Goal: Task Accomplishment & Management: Manage account settings

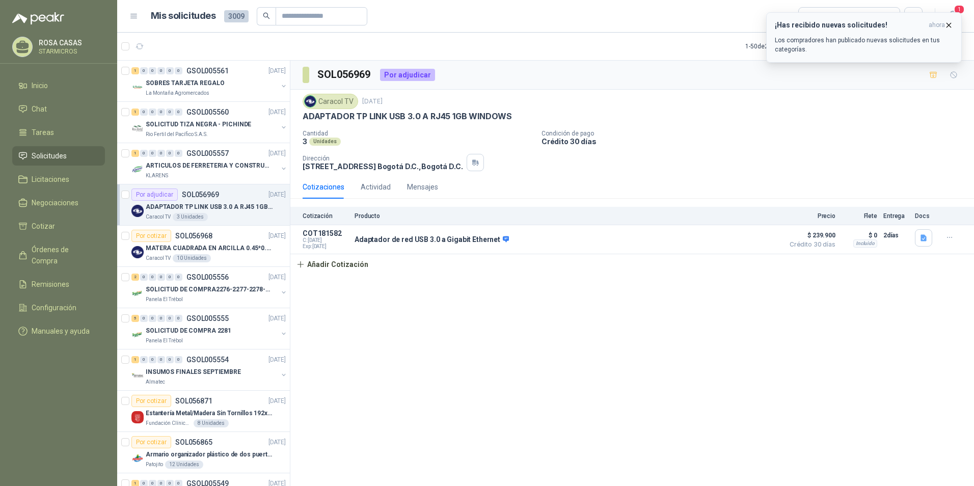
click at [830, 34] on div "¡Has recibido nuevas solicitudes! ahora Los compradores han publicado nuevas so…" at bounding box center [864, 37] width 178 height 33
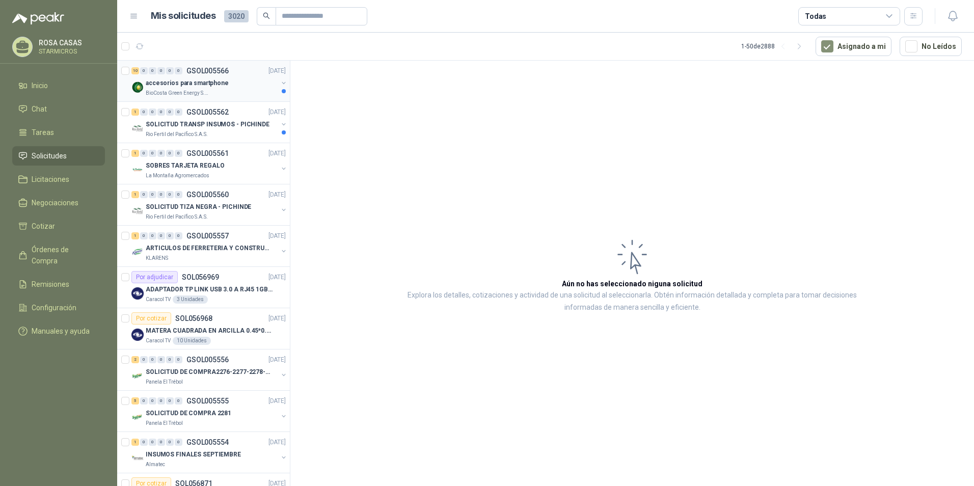
click at [217, 92] on div "BioCosta Green Energy S.A.S" at bounding box center [212, 93] width 132 height 8
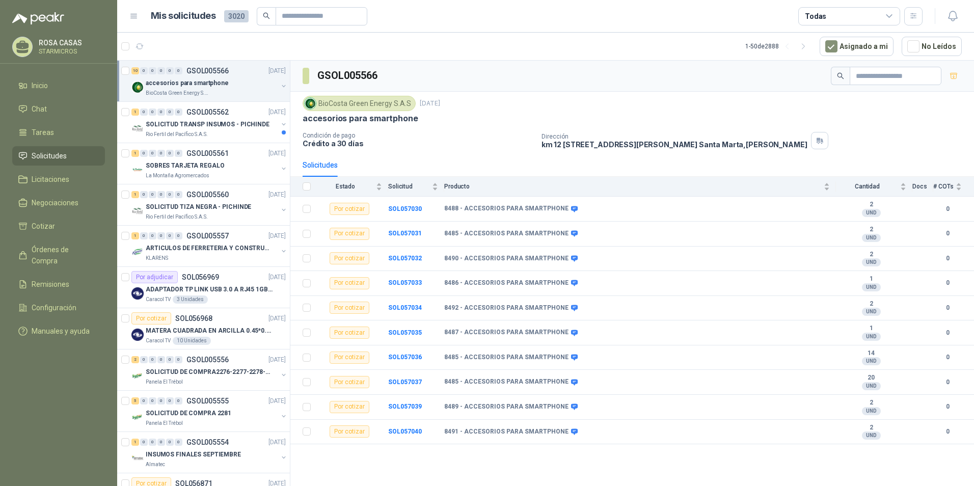
click at [480, 35] on article "1 - 50 de 2888 Asignado a mi No Leídos" at bounding box center [545, 47] width 857 height 28
click at [499, 25] on article "Mis solicitudes 3020 Todas" at bounding box center [537, 16] width 772 height 18
click at [236, 117] on div "1 0 0 0 0 0 GSOL005562 23/09/25" at bounding box center [209, 112] width 156 height 12
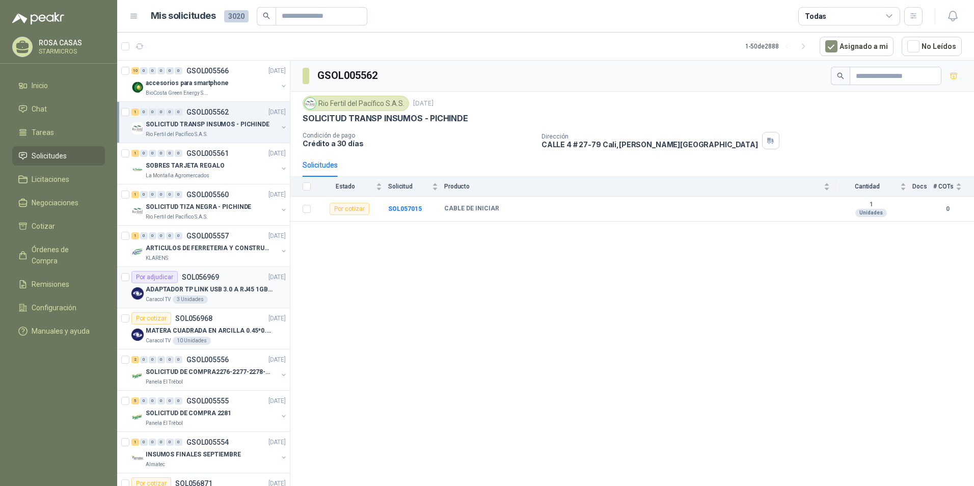
click at [231, 296] on div "Caracol TV 3 Unidades" at bounding box center [216, 299] width 140 height 8
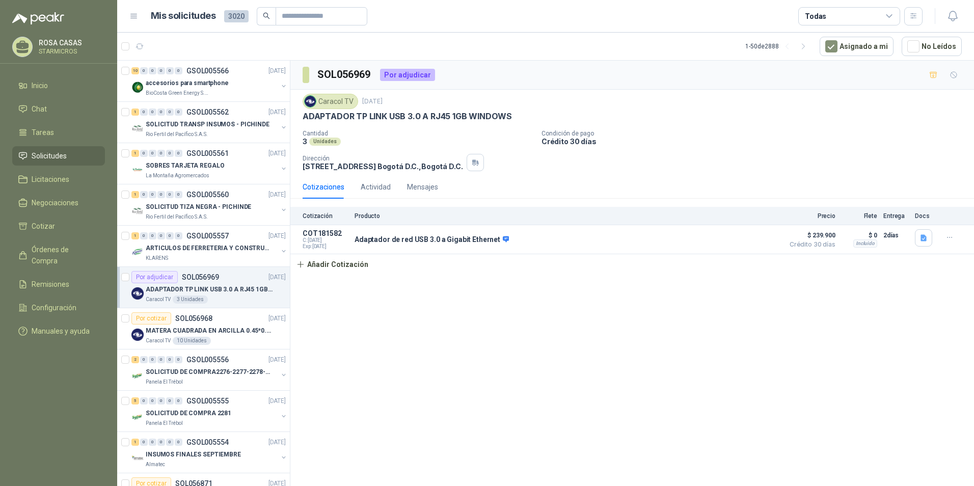
click at [497, 430] on div "SOL056969 Por adjudicar Caracol TV 22 sept, 2025 ADAPTADOR TP LINK USB 3.0 A RJ…" at bounding box center [631, 275] width 683 height 429
click at [724, 37] on article "1 - 50 de 2888 Asignado a mi No Leídos" at bounding box center [545, 47] width 857 height 28
click at [628, 366] on div "SOL056969 Por adjudicar Caracol TV 22 sept, 2025 ADAPTADOR TP LINK USB 3.0 A RJ…" at bounding box center [631, 275] width 683 height 429
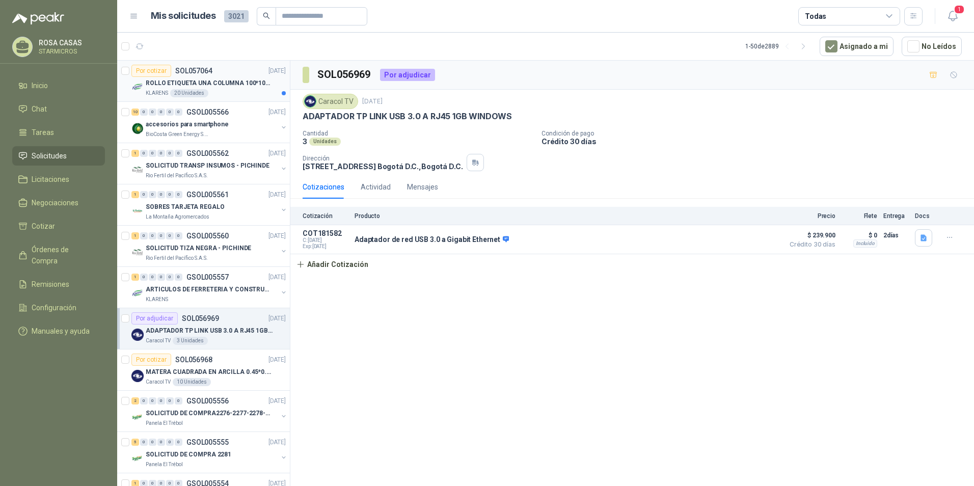
click at [233, 84] on p "ROLLO ETIQUETA UNA COLUMNA 100*100*500un" at bounding box center [209, 83] width 127 height 10
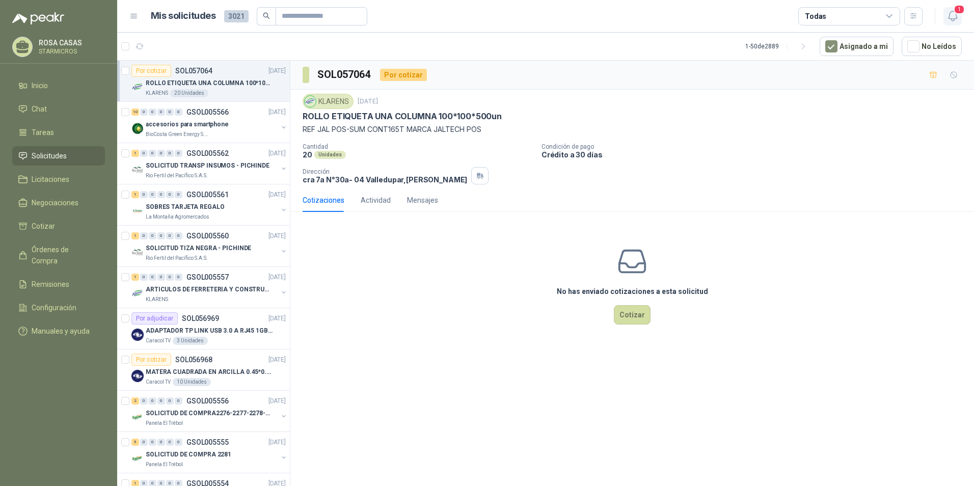
click at [947, 13] on icon "button" at bounding box center [952, 16] width 13 height 13
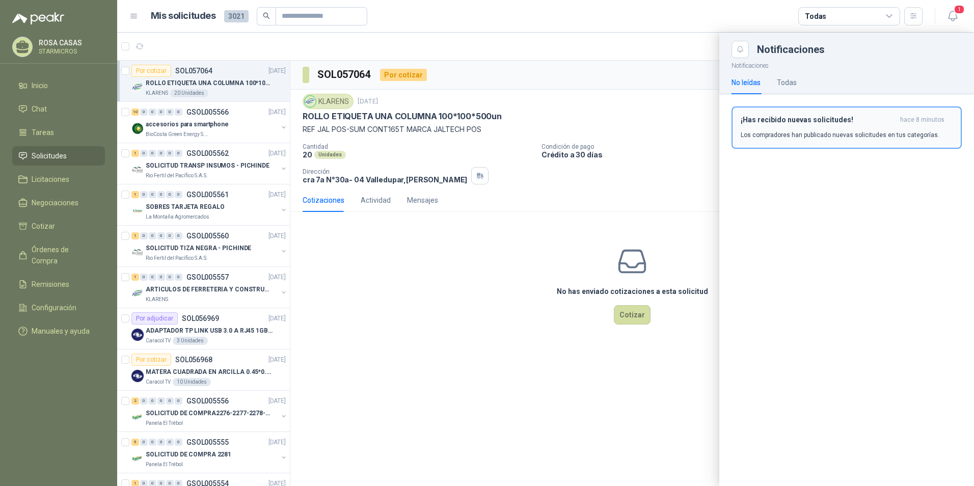
click at [760, 141] on button "¡Has recibido nuevas solicitudes! hace 8 minutos Los compradores han publicado …" at bounding box center [846, 127] width 230 height 42
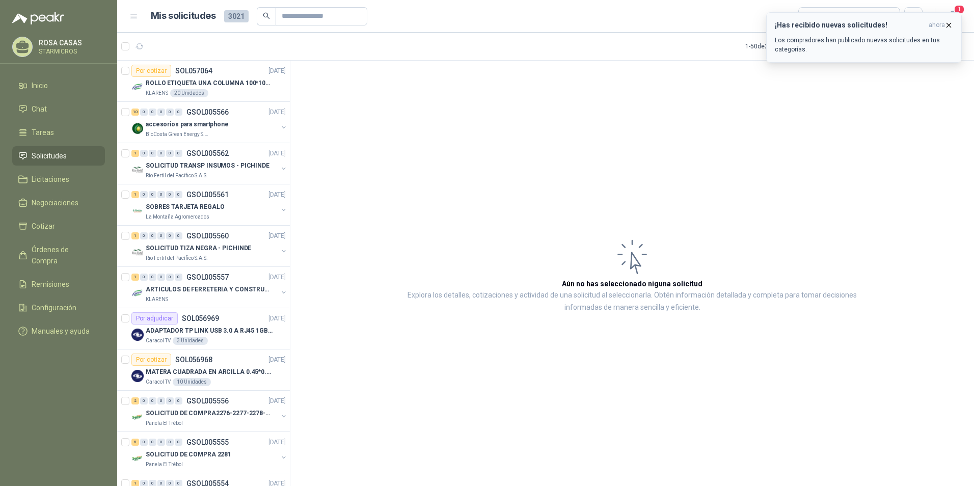
click at [859, 47] on p "Los compradores han publicado nuevas solicitudes en tus categorías." at bounding box center [864, 45] width 178 height 18
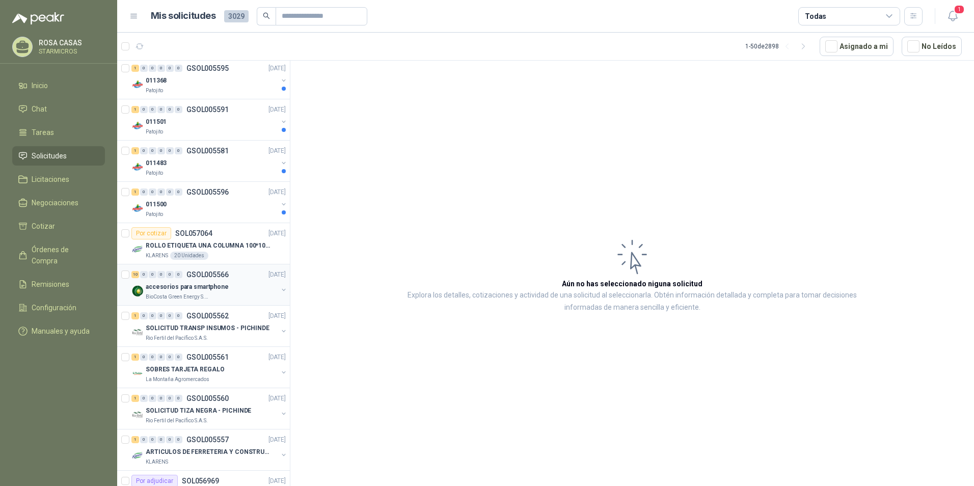
scroll to position [255, 0]
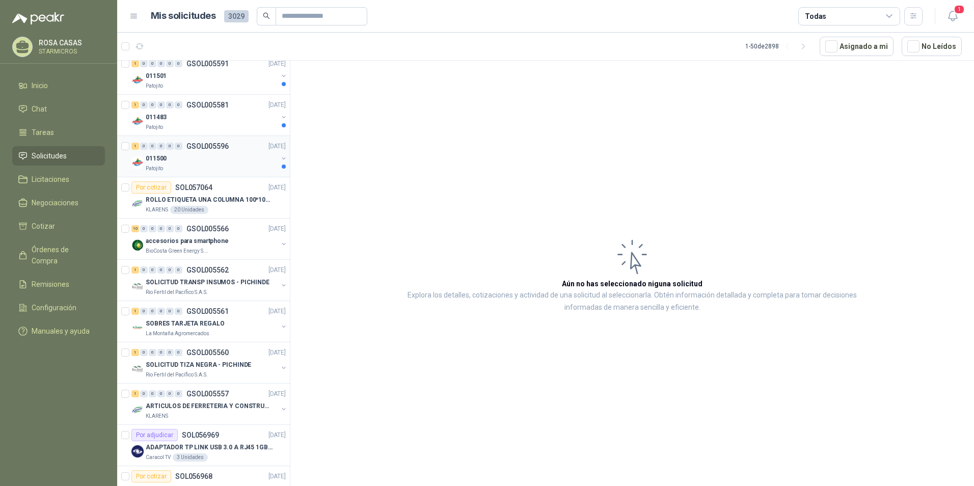
click at [208, 173] on div "1 0 0 0 0 0 GSOL005596 23/09/25 011500 Patojito" at bounding box center [203, 156] width 173 height 41
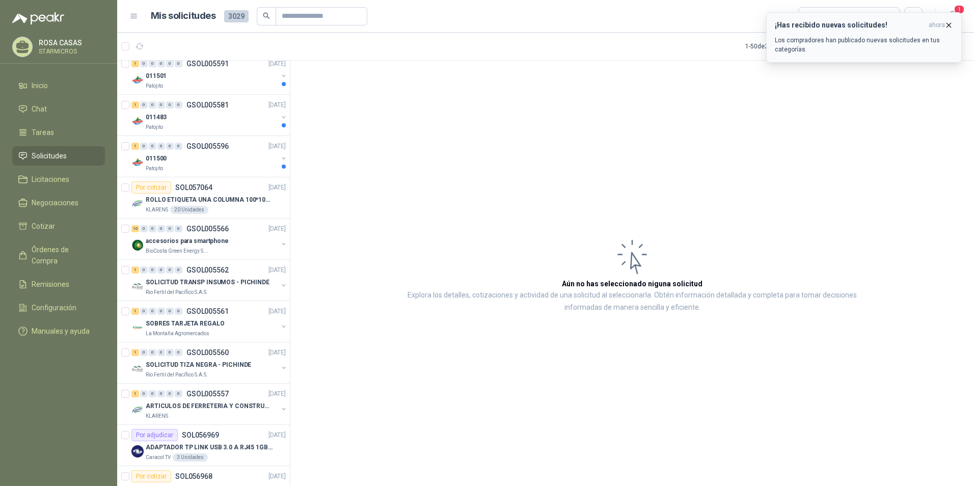
click at [822, 45] on p "Los compradores han publicado nuevas solicitudes en tus categorías." at bounding box center [864, 45] width 178 height 18
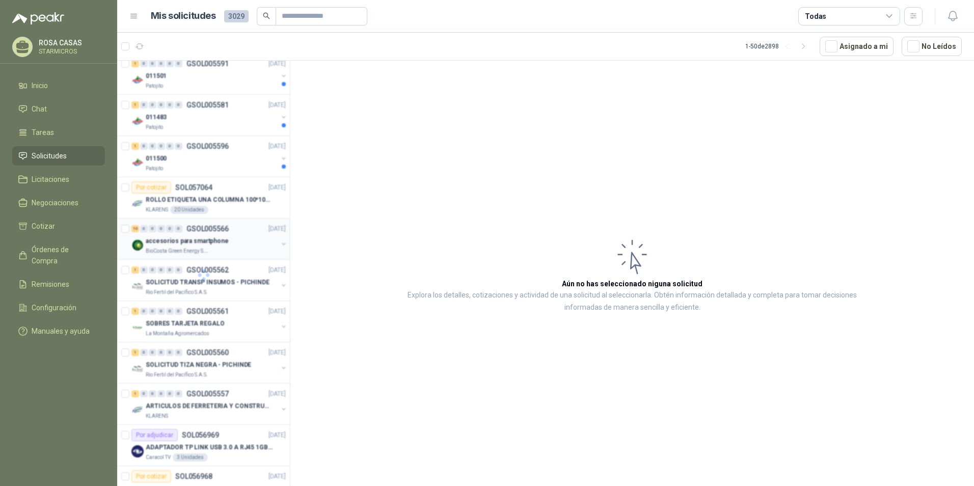
scroll to position [94, 0]
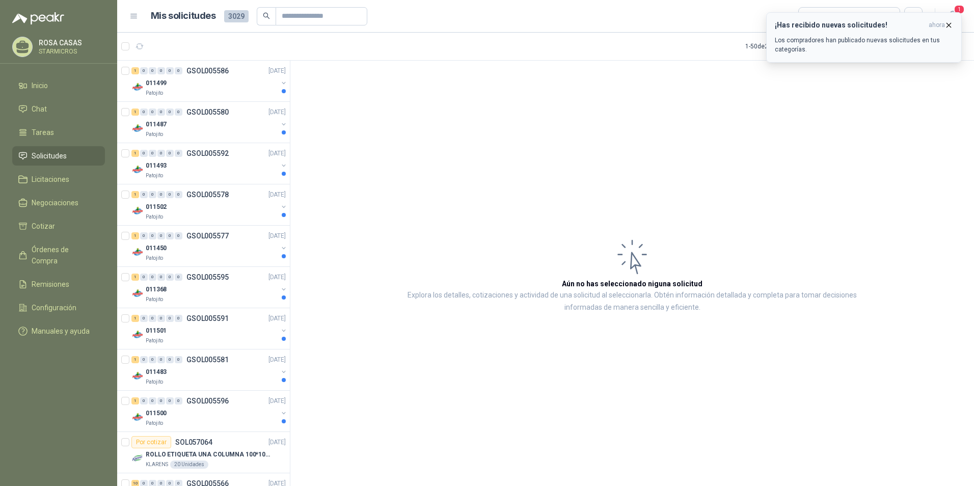
click at [823, 42] on p "Los compradores han publicado nuevas solicitudes en tus categorías." at bounding box center [864, 45] width 178 height 18
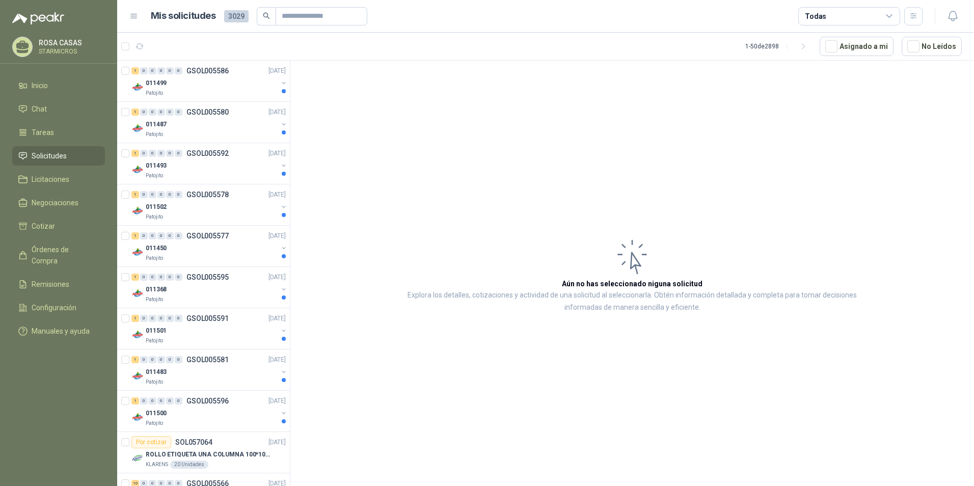
click at [735, 177] on article "Aún no has seleccionado niguna solicitud Explora los detalles, cotizaciones y a…" at bounding box center [631, 275] width 683 height 429
click at [745, 399] on article "Aún no has seleccionado niguna solicitud Explora los detalles, cotizaciones y a…" at bounding box center [631, 275] width 683 height 429
